Goal: Transaction & Acquisition: Purchase product/service

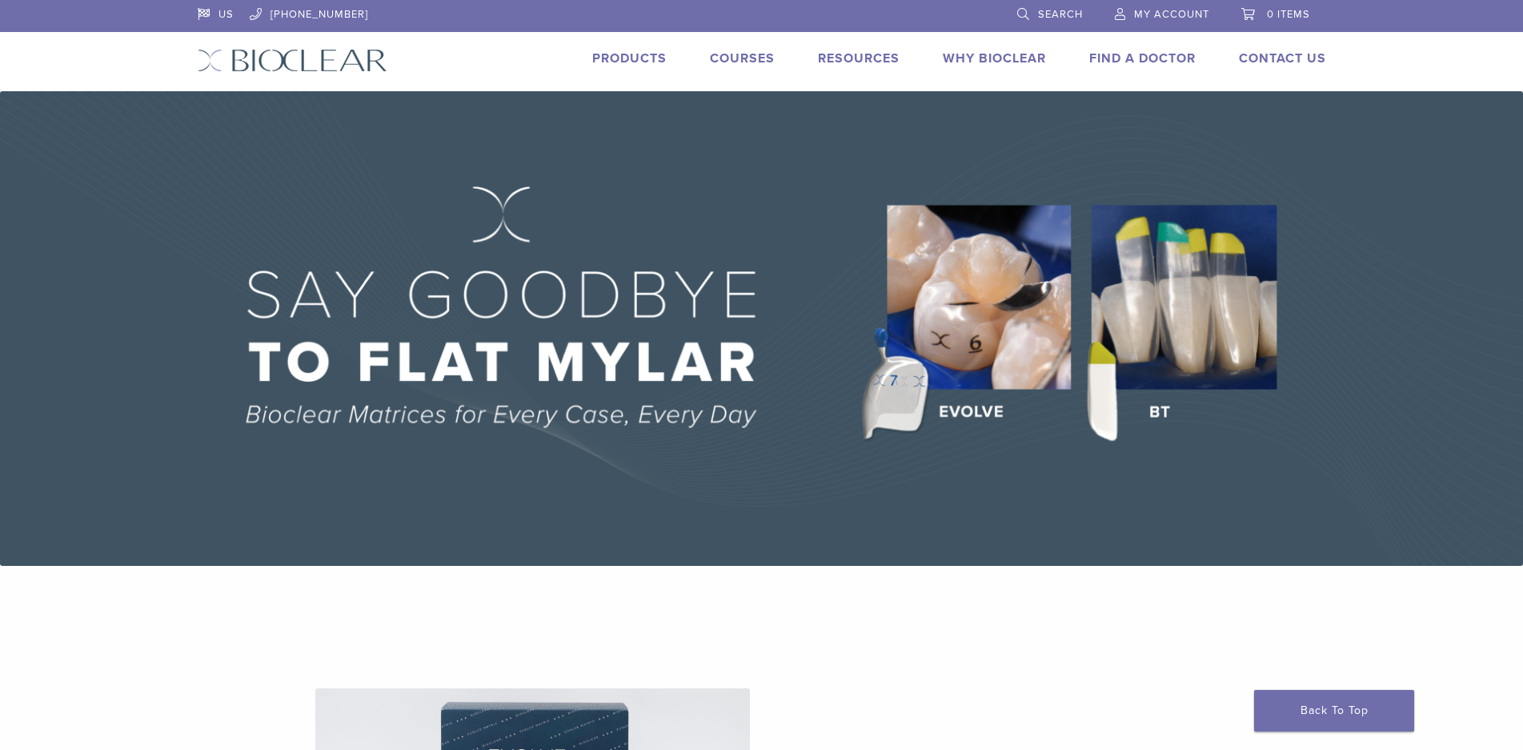
click at [1182, 18] on span "My Account" at bounding box center [1171, 14] width 75 height 13
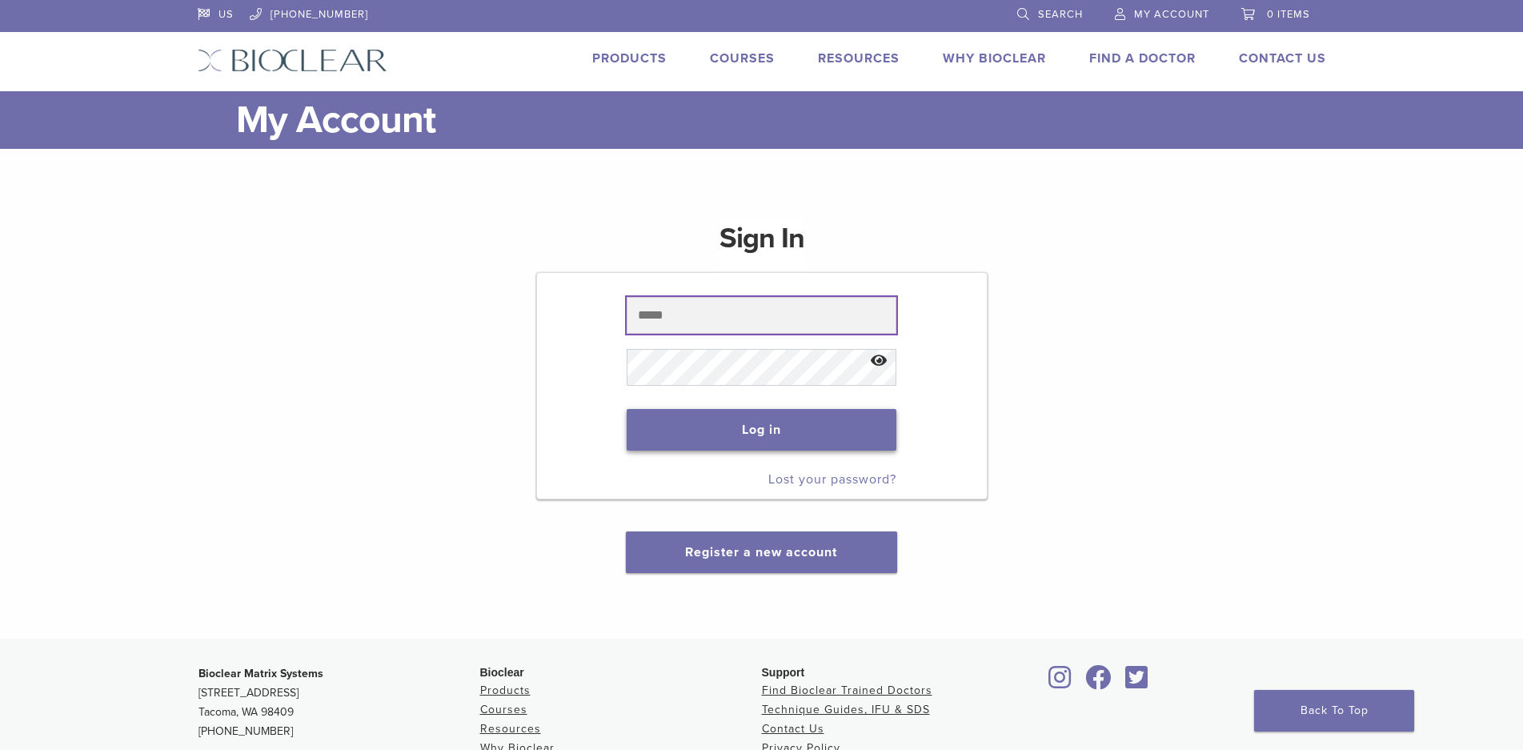
type input "**********"
click at [728, 431] on button "Log in" at bounding box center [762, 430] width 270 height 42
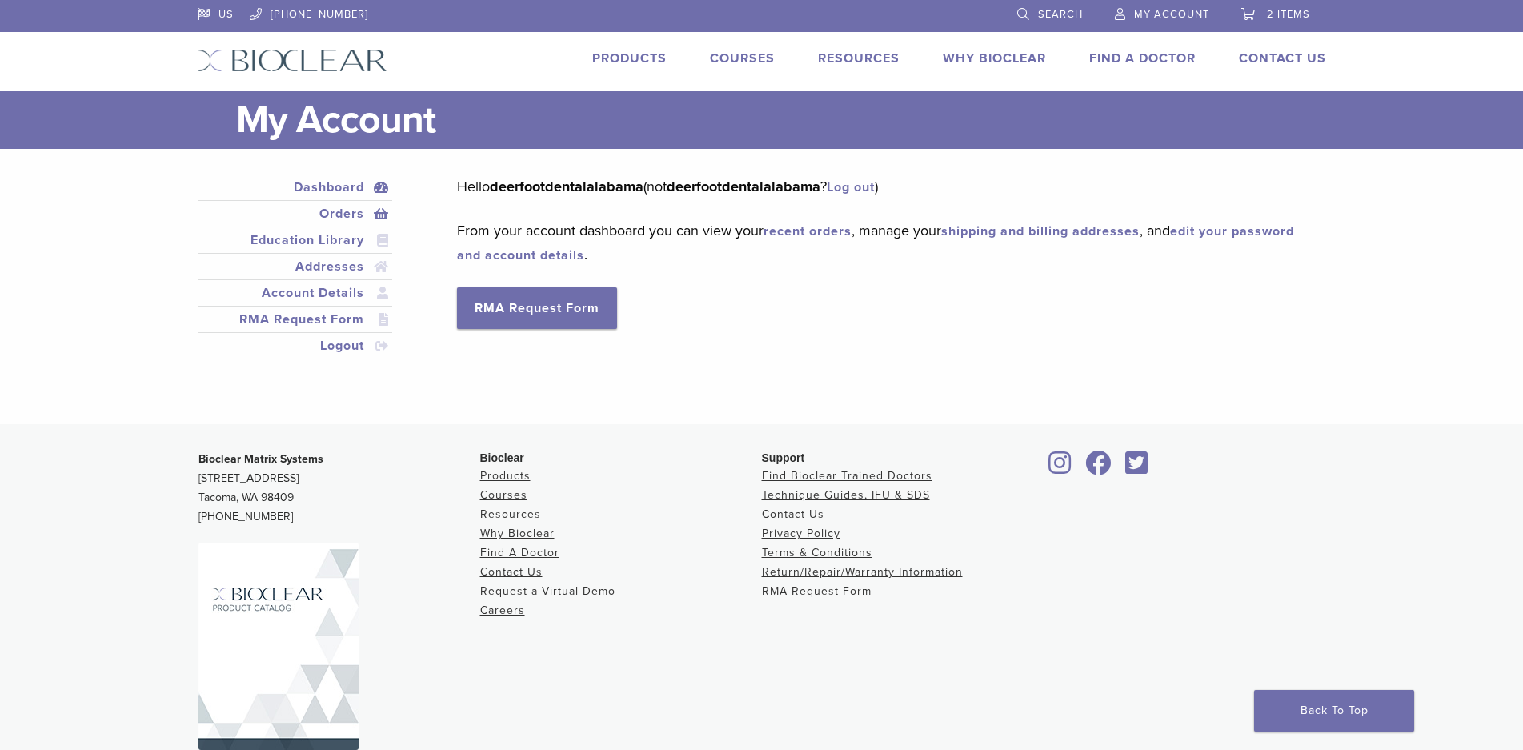
click at [338, 213] on link "Orders" at bounding box center [295, 213] width 189 height 19
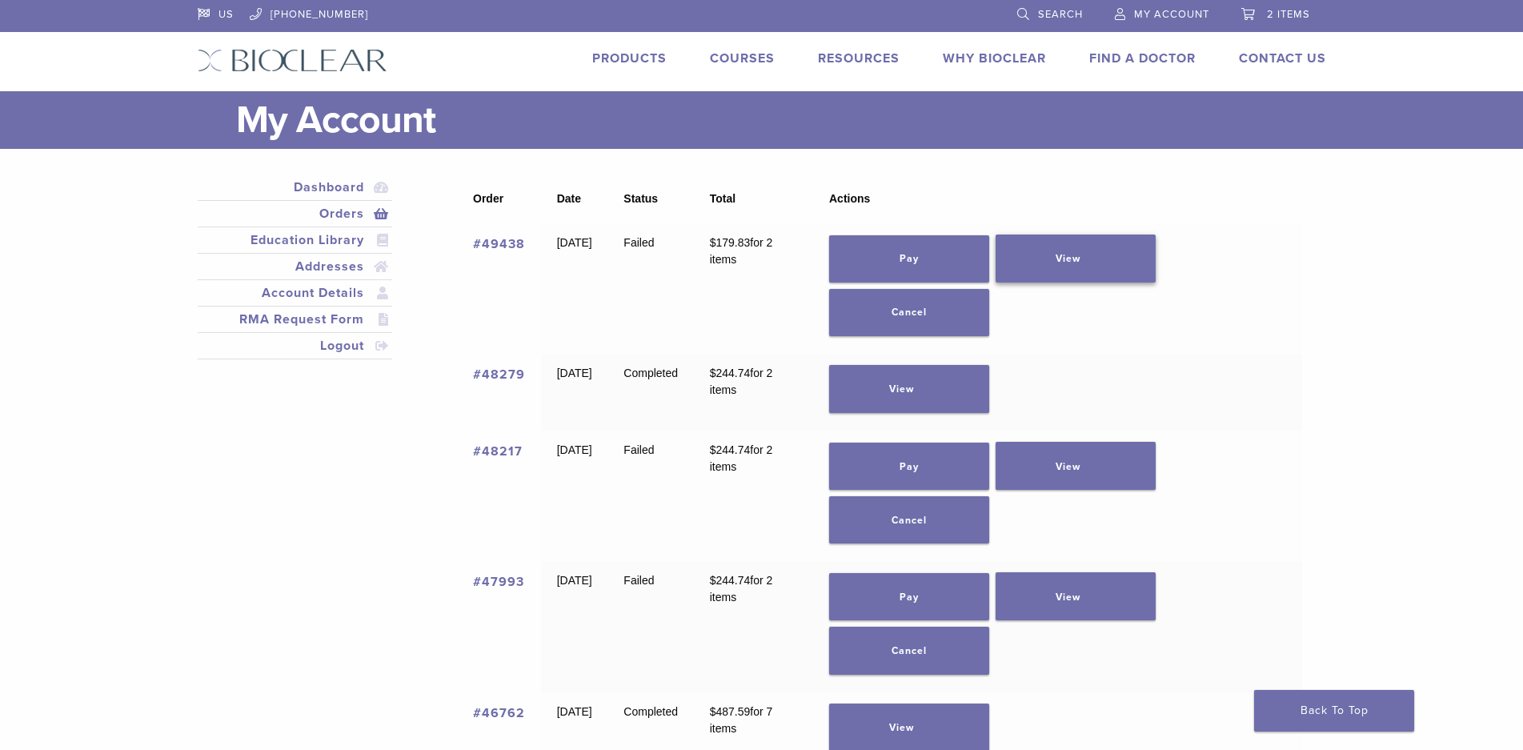
click at [1107, 250] on link "View" at bounding box center [1075, 258] width 160 height 48
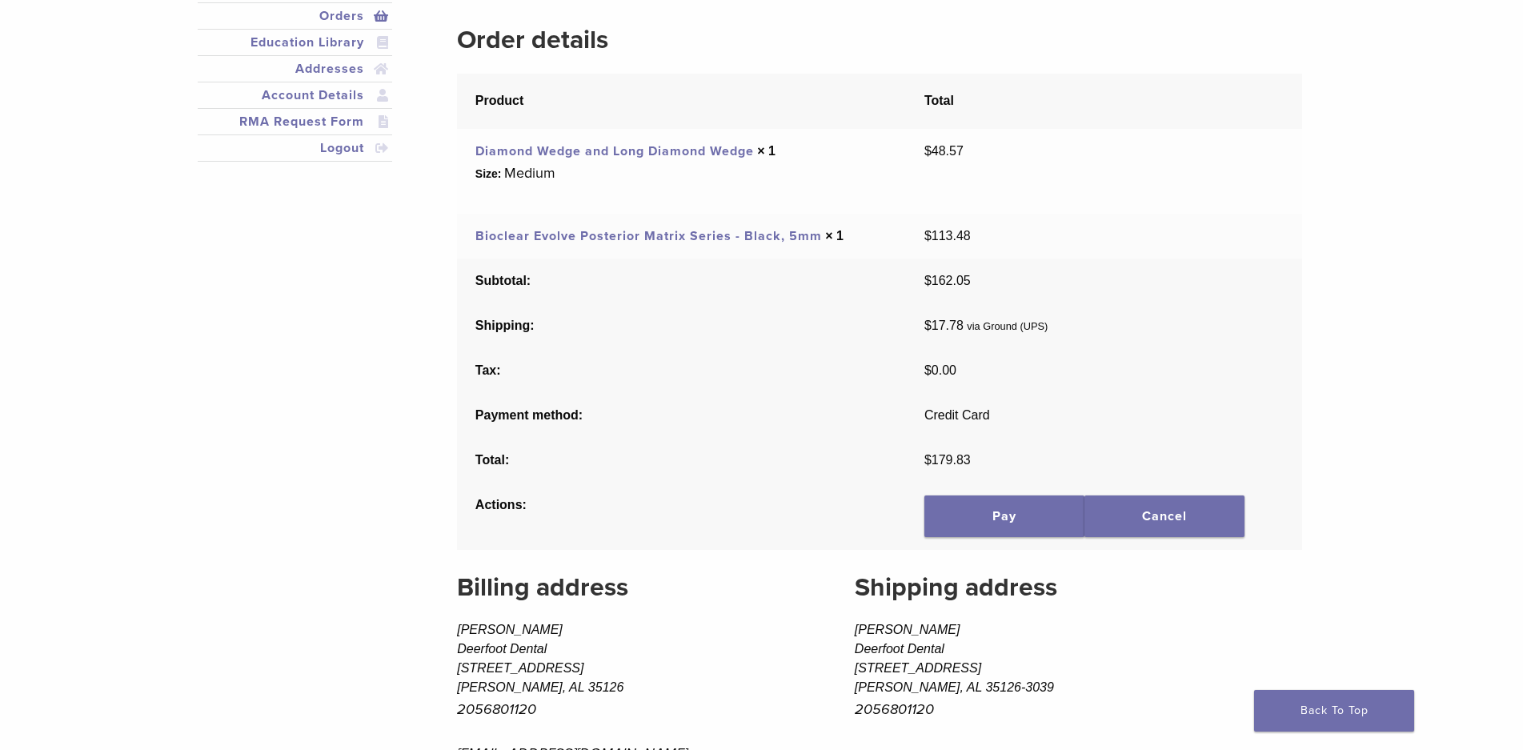
scroll to position [240, 0]
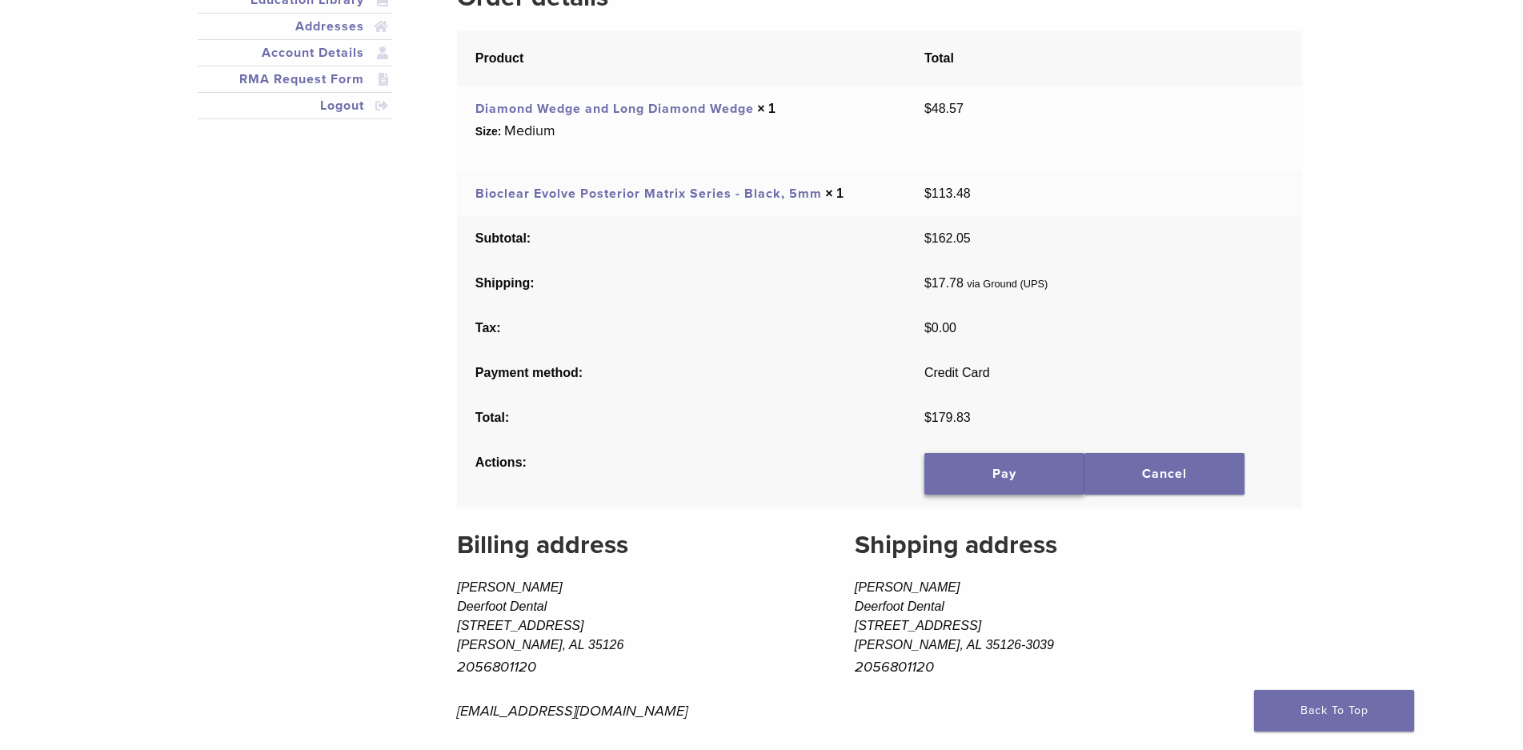
click at [995, 467] on link "Pay" at bounding box center [1004, 474] width 160 height 42
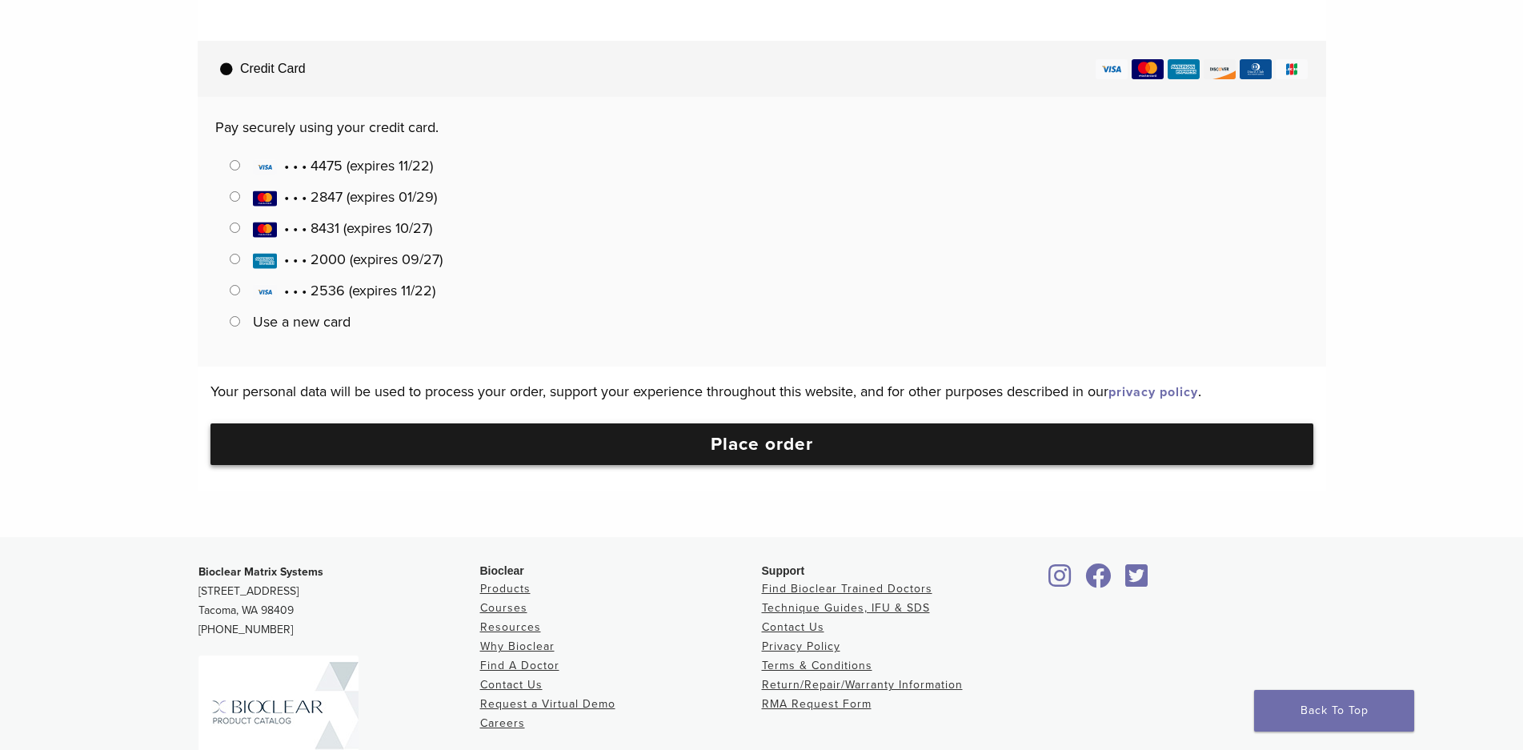
scroll to position [640, 0]
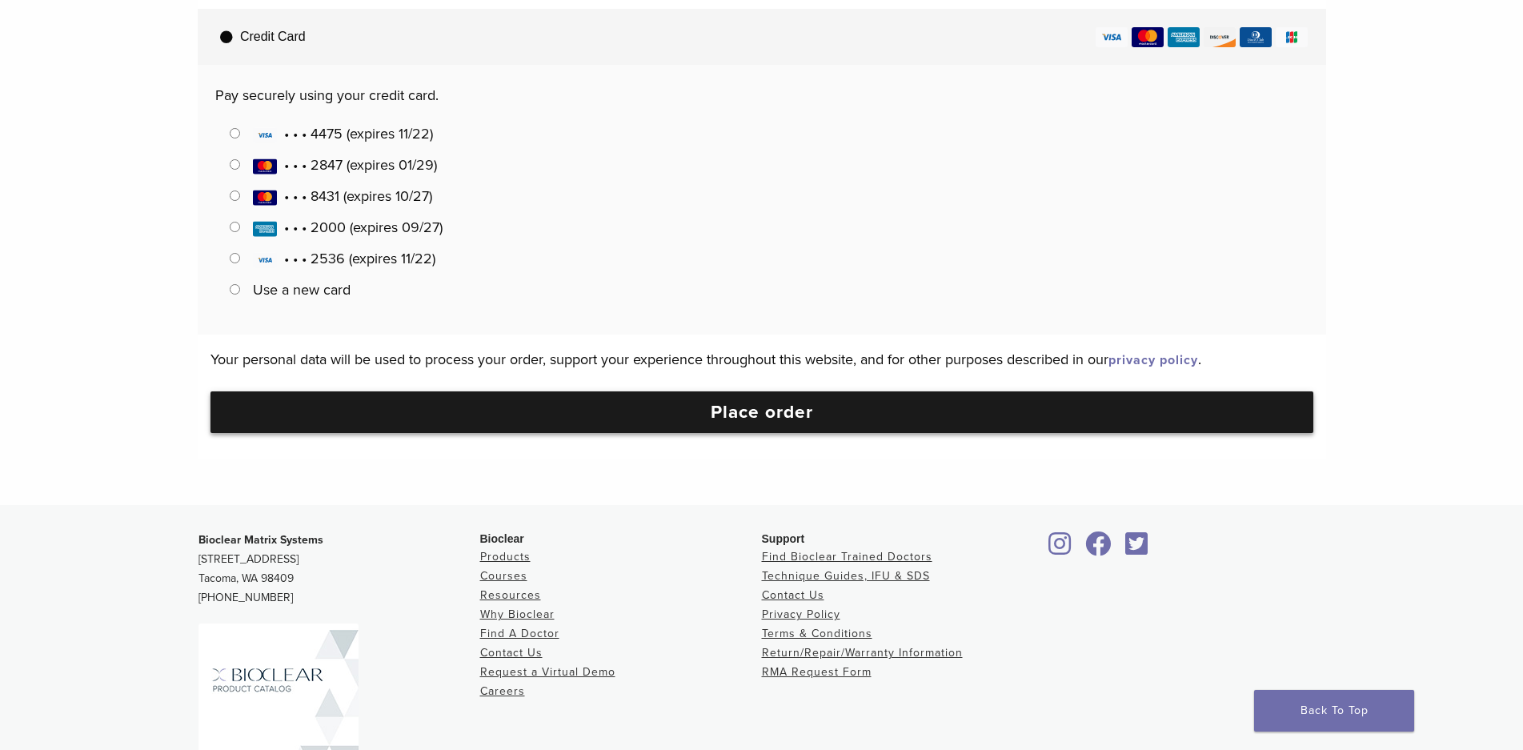
click at [747, 419] on button "Place order" at bounding box center [761, 412] width 1103 height 42
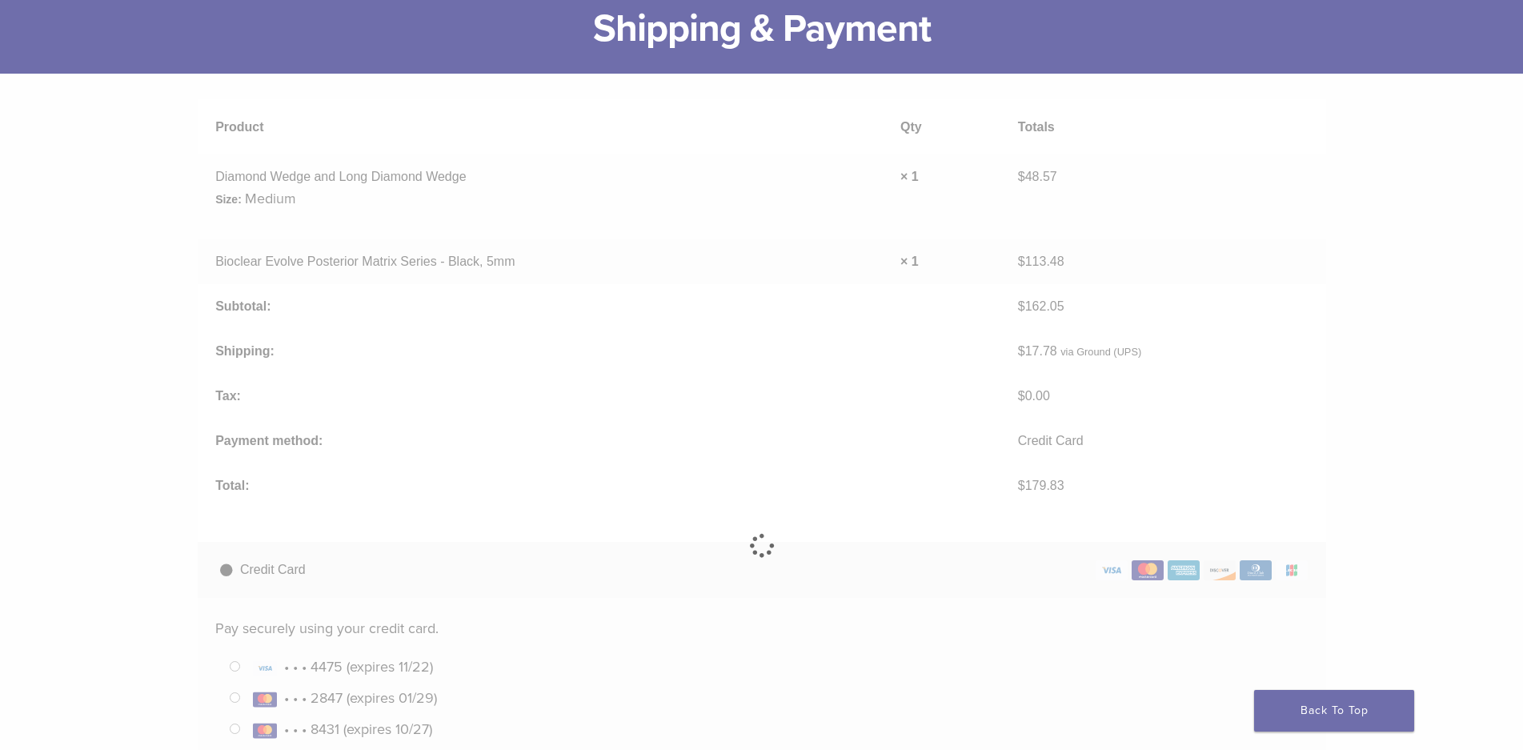
scroll to position [0, 0]
